Goal: Task Accomplishment & Management: Manage account settings

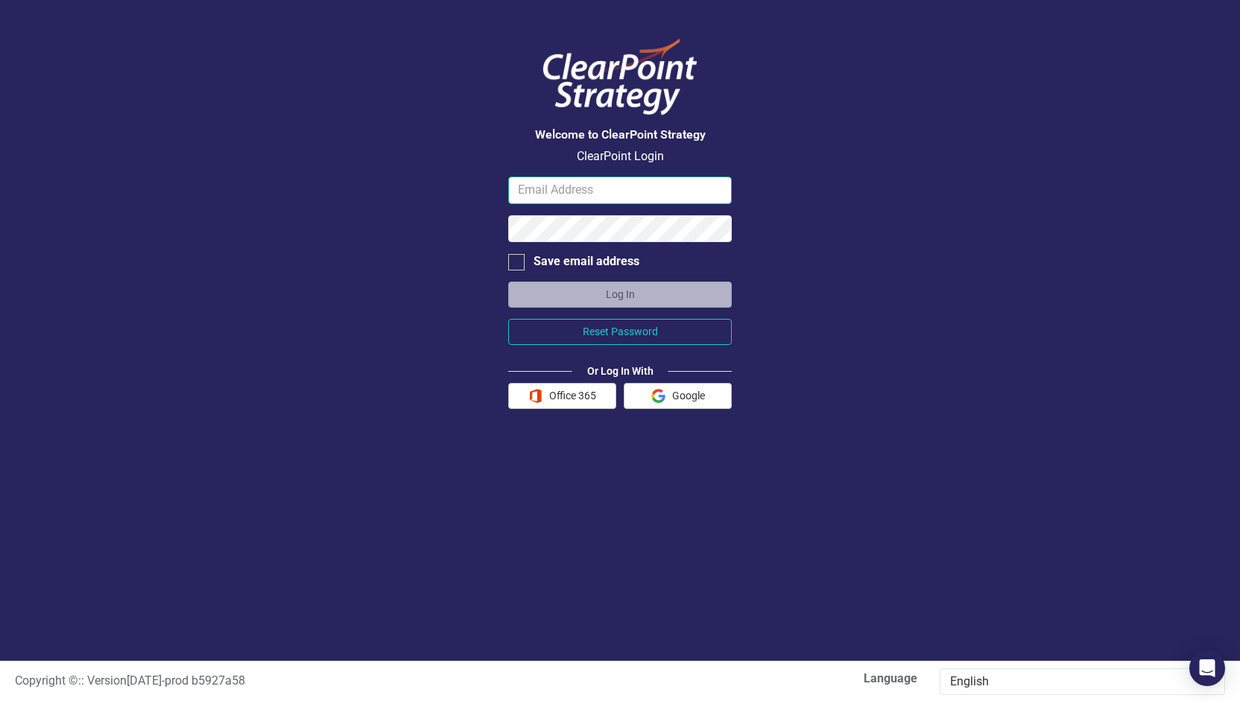
click at [683, 197] on input "email" at bounding box center [620, 191] width 224 height 28
type input "[EMAIL_ADDRESS][DOMAIN_NAME]"
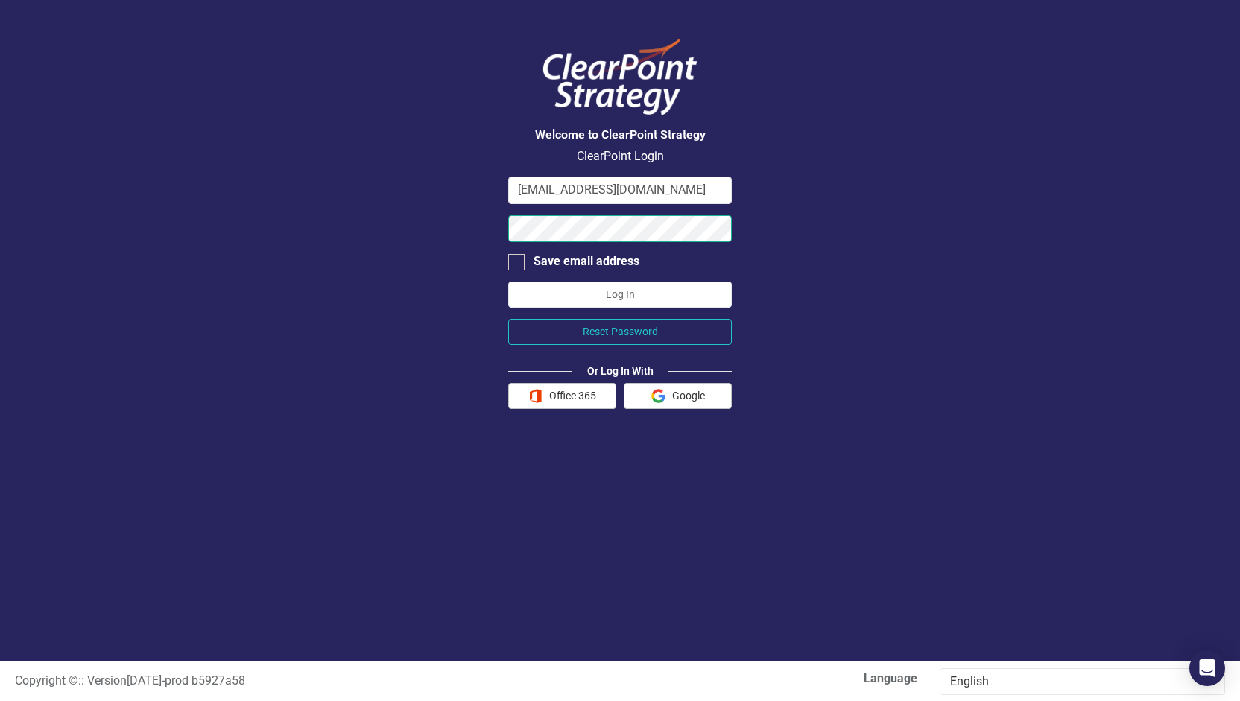
click at [508, 282] on button "Log In" at bounding box center [620, 295] width 224 height 26
click at [574, 392] on button "Office 365" at bounding box center [562, 396] width 108 height 26
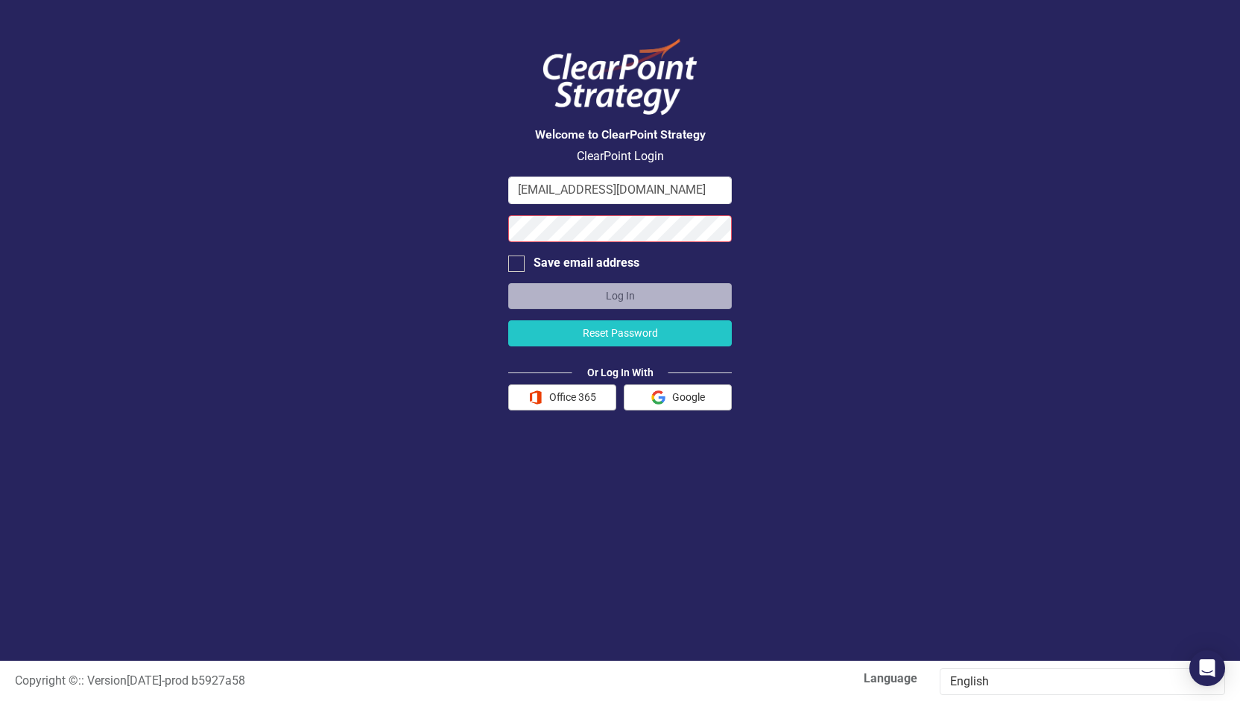
click at [627, 332] on button "Reset Password" at bounding box center [620, 333] width 224 height 26
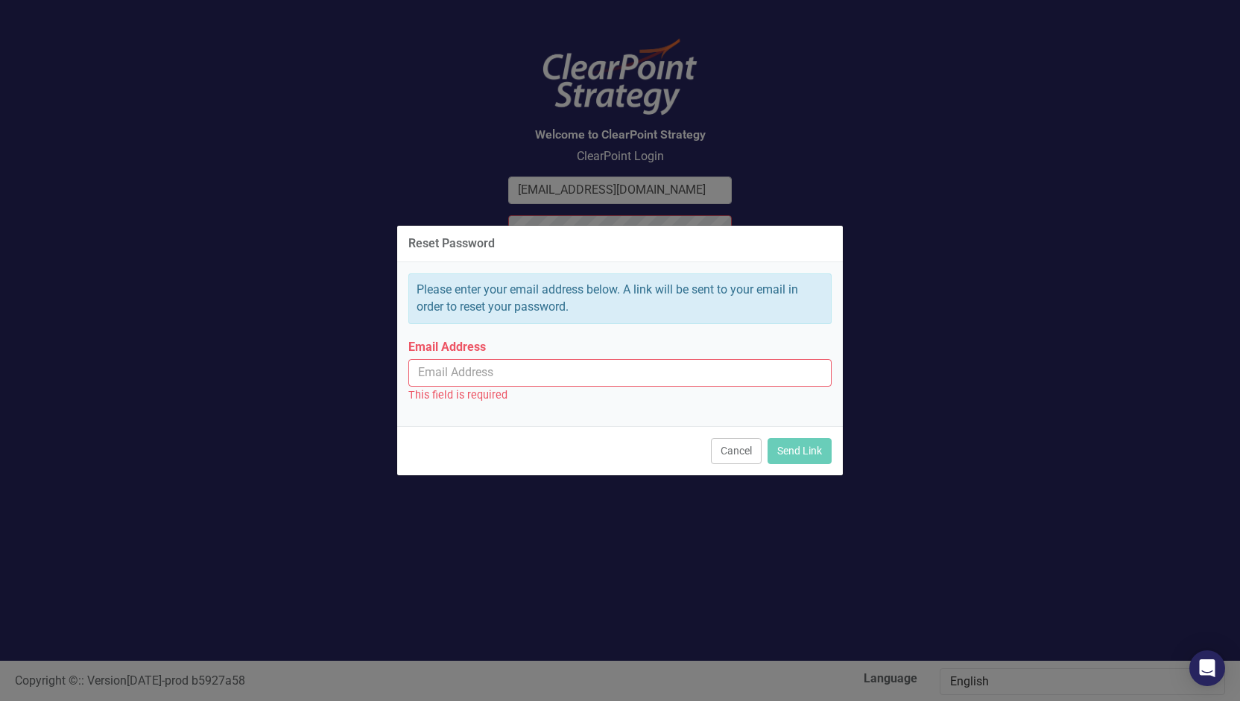
click at [575, 373] on input "Email Address" at bounding box center [619, 373] width 423 height 28
type input "[EMAIL_ADDRESS][DOMAIN_NAME]"
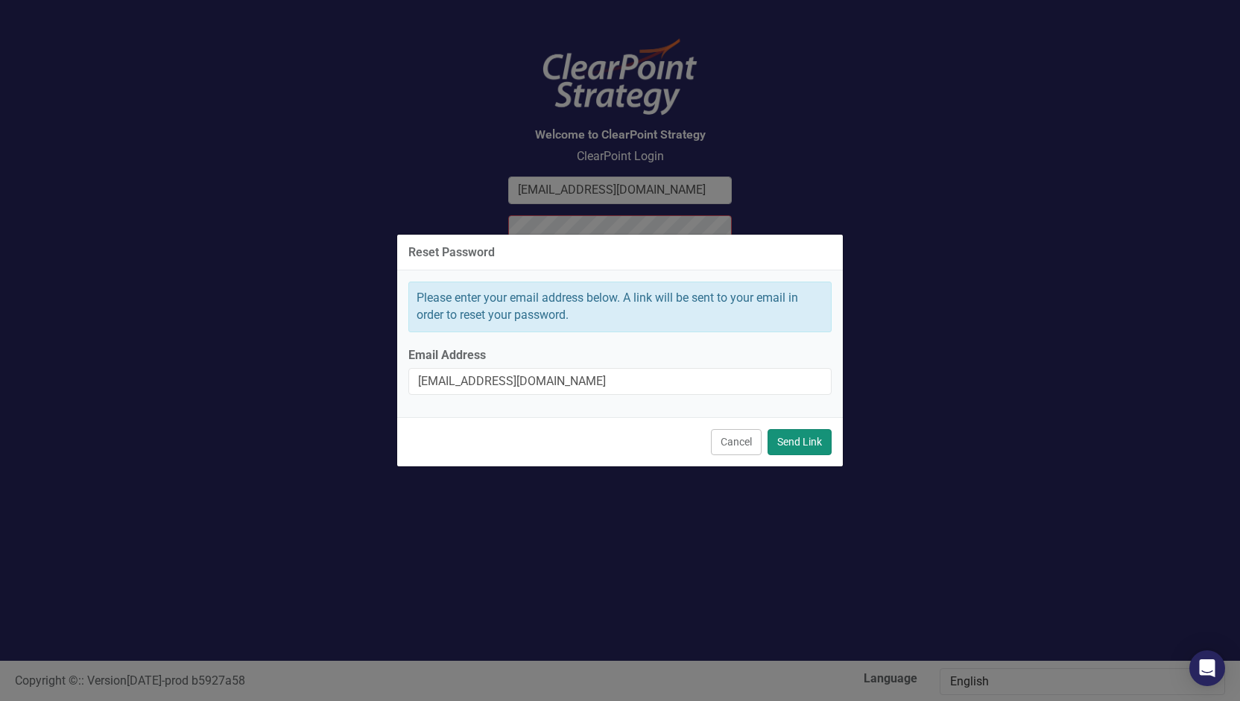
click at [806, 436] on button "Send Link" at bounding box center [800, 442] width 64 height 26
